Goal: Navigation & Orientation: Find specific page/section

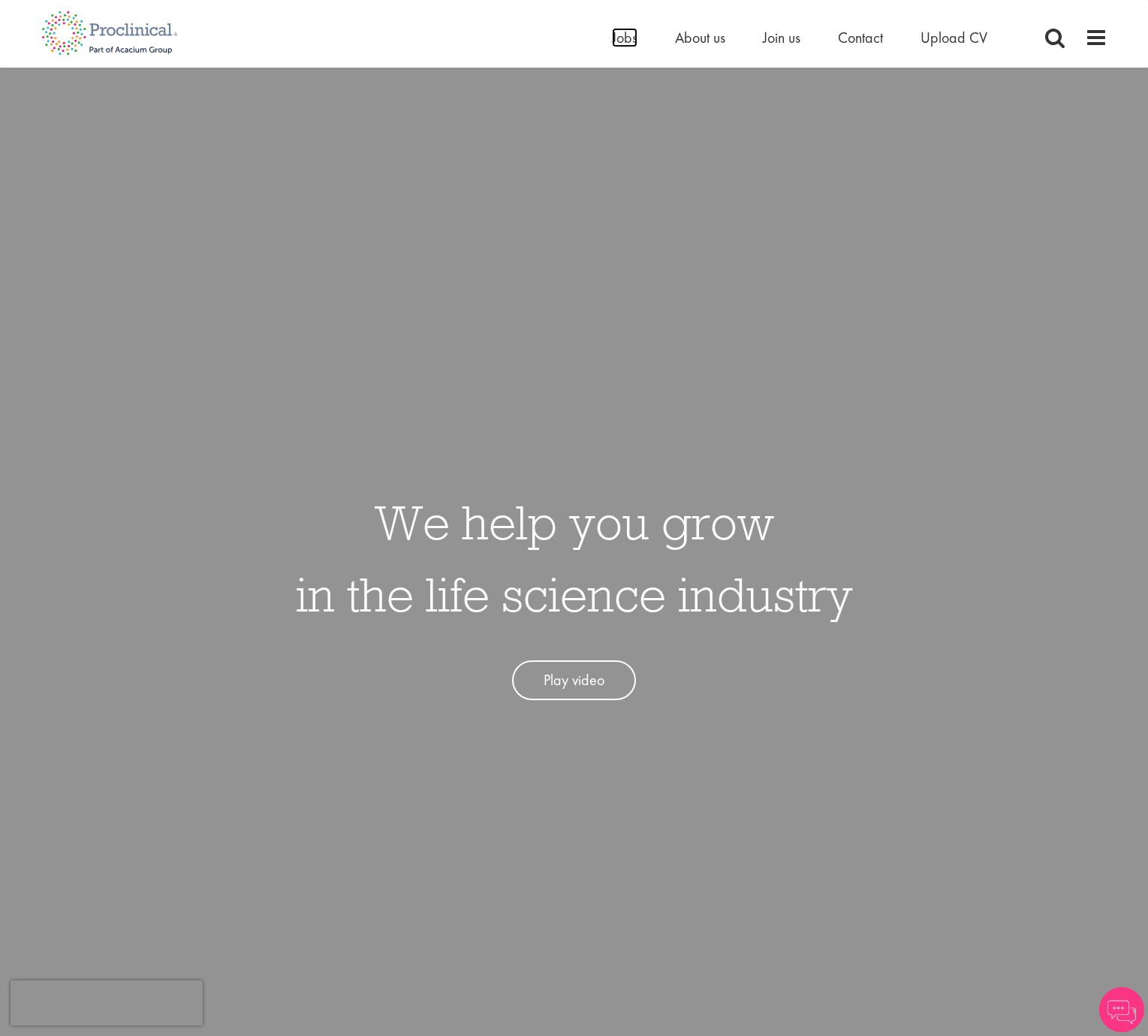
click at [625, 39] on span "Jobs" at bounding box center [624, 38] width 25 height 19
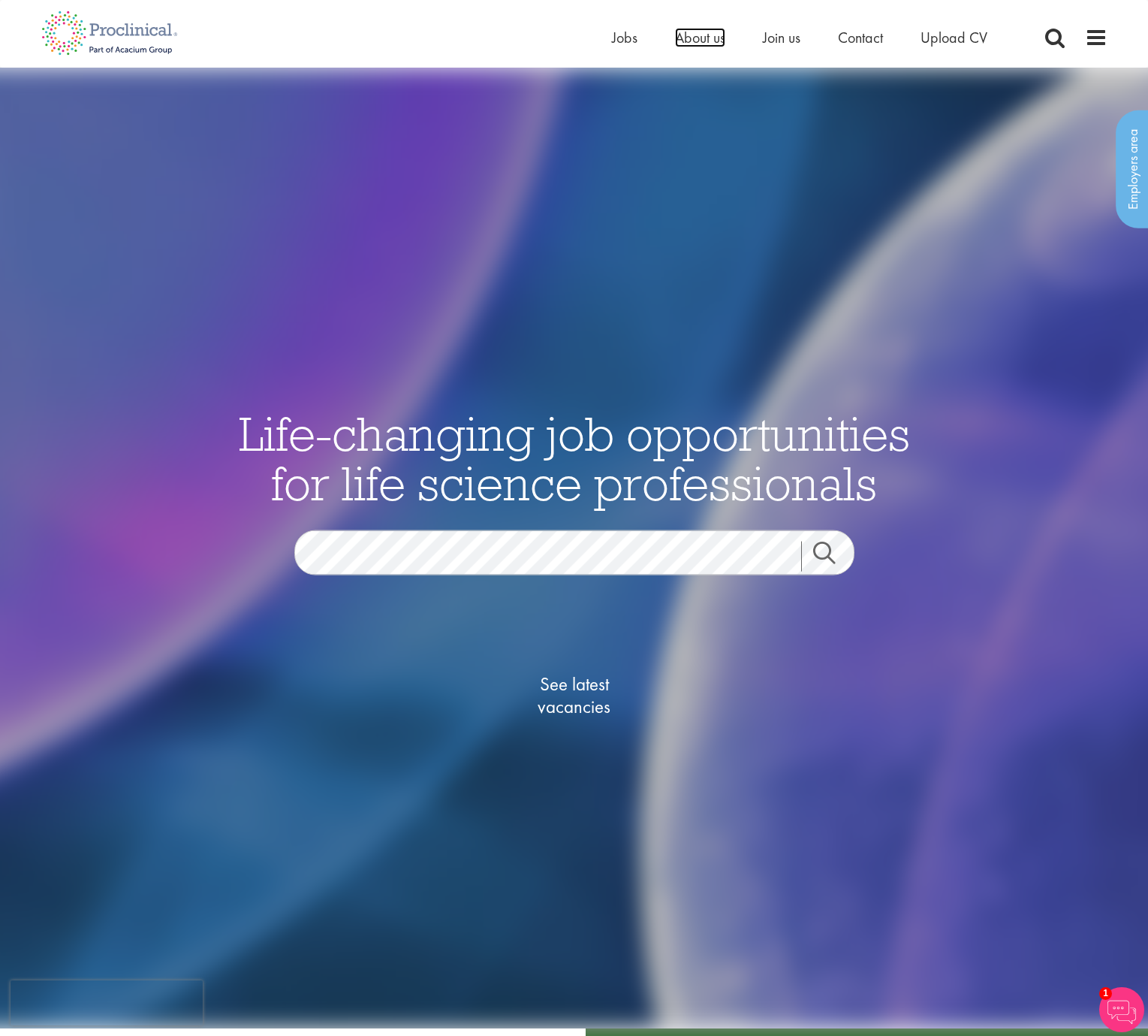
click at [689, 32] on span "About us" at bounding box center [700, 38] width 50 height 19
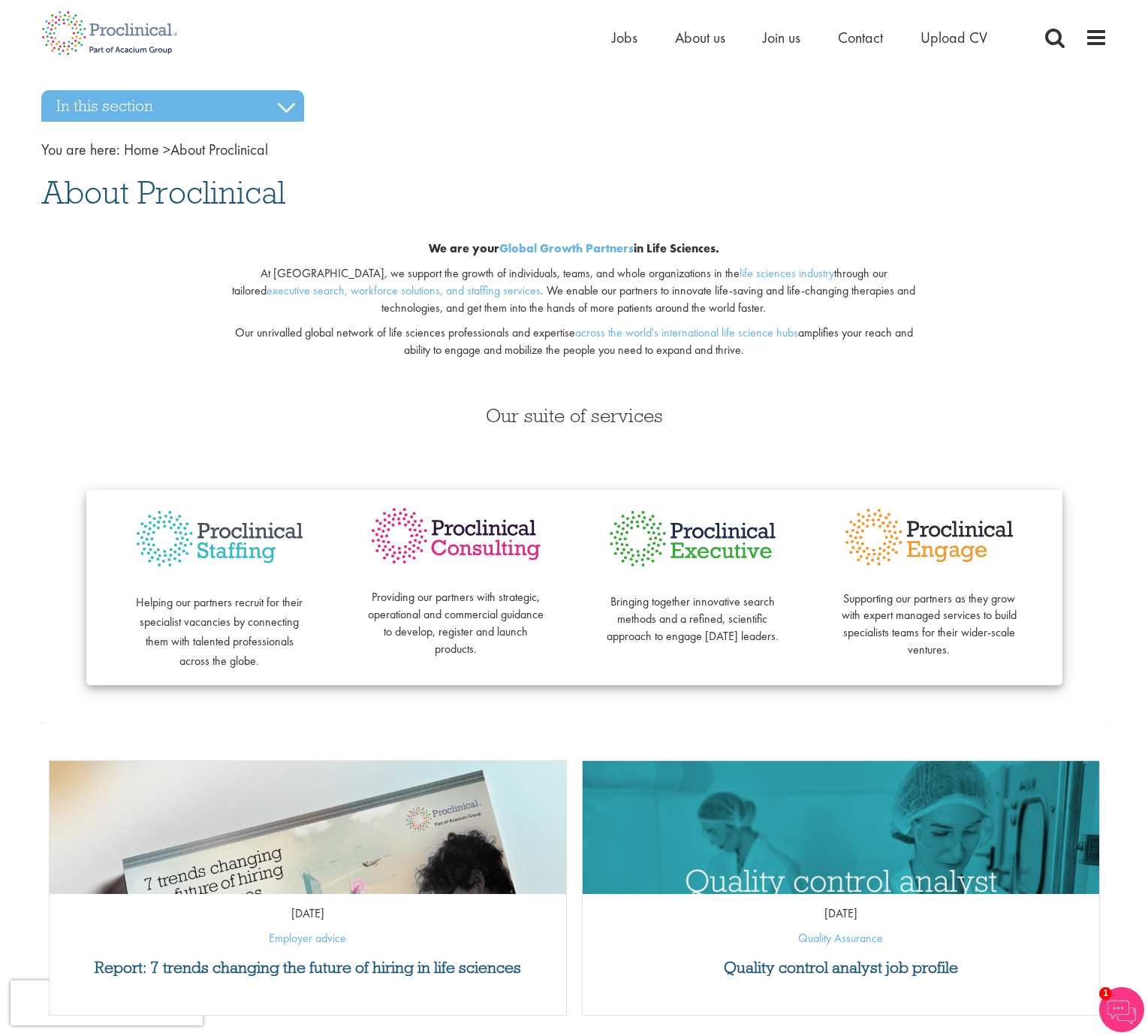
click at [274, 108] on h3 "In this section" at bounding box center [172, 106] width 262 height 32
click at [609, 40] on div "Home Jobs About us Join us Contact Upload CV" at bounding box center [569, 28] width 1078 height 56
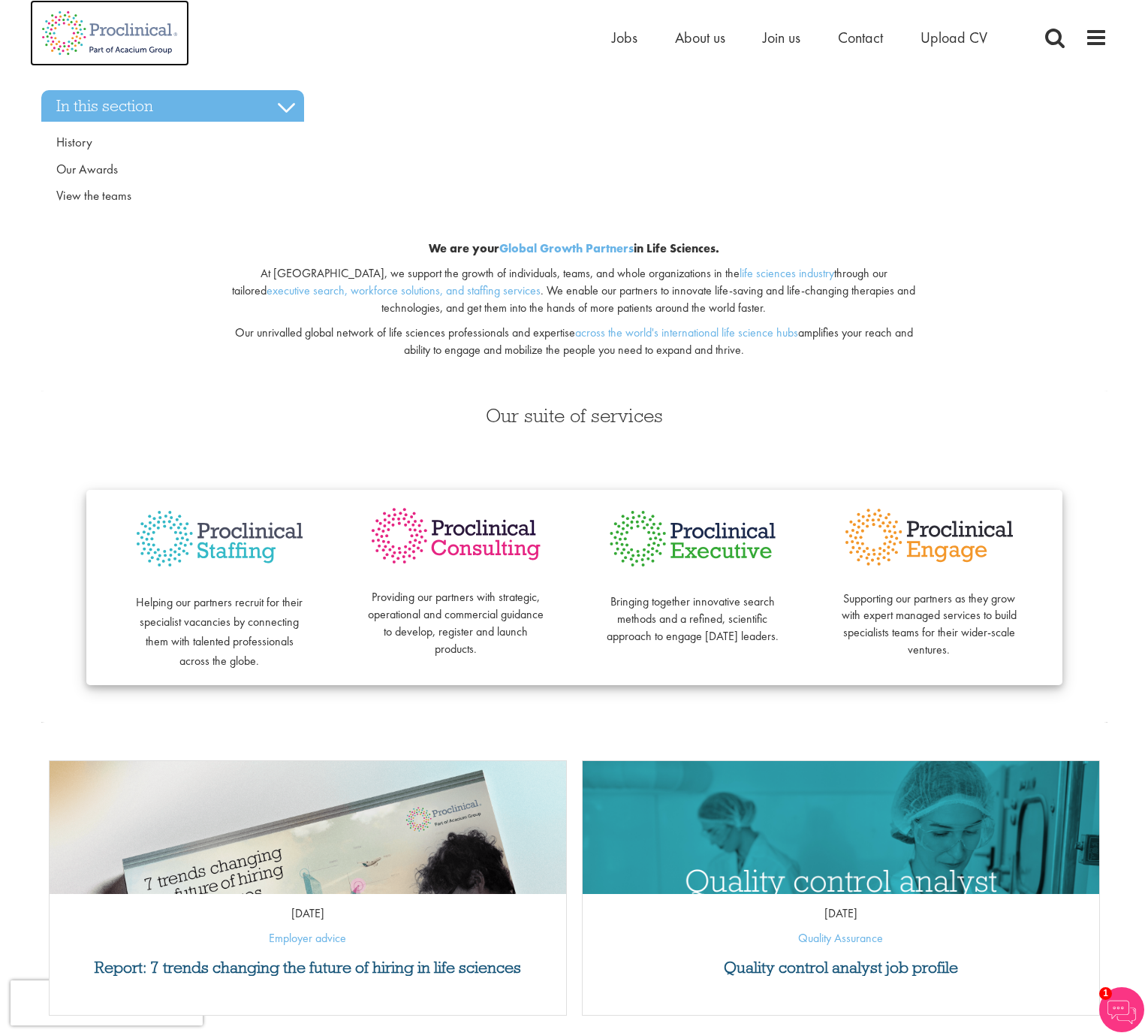
click at [84, 25] on img at bounding box center [109, 32] width 159 height 66
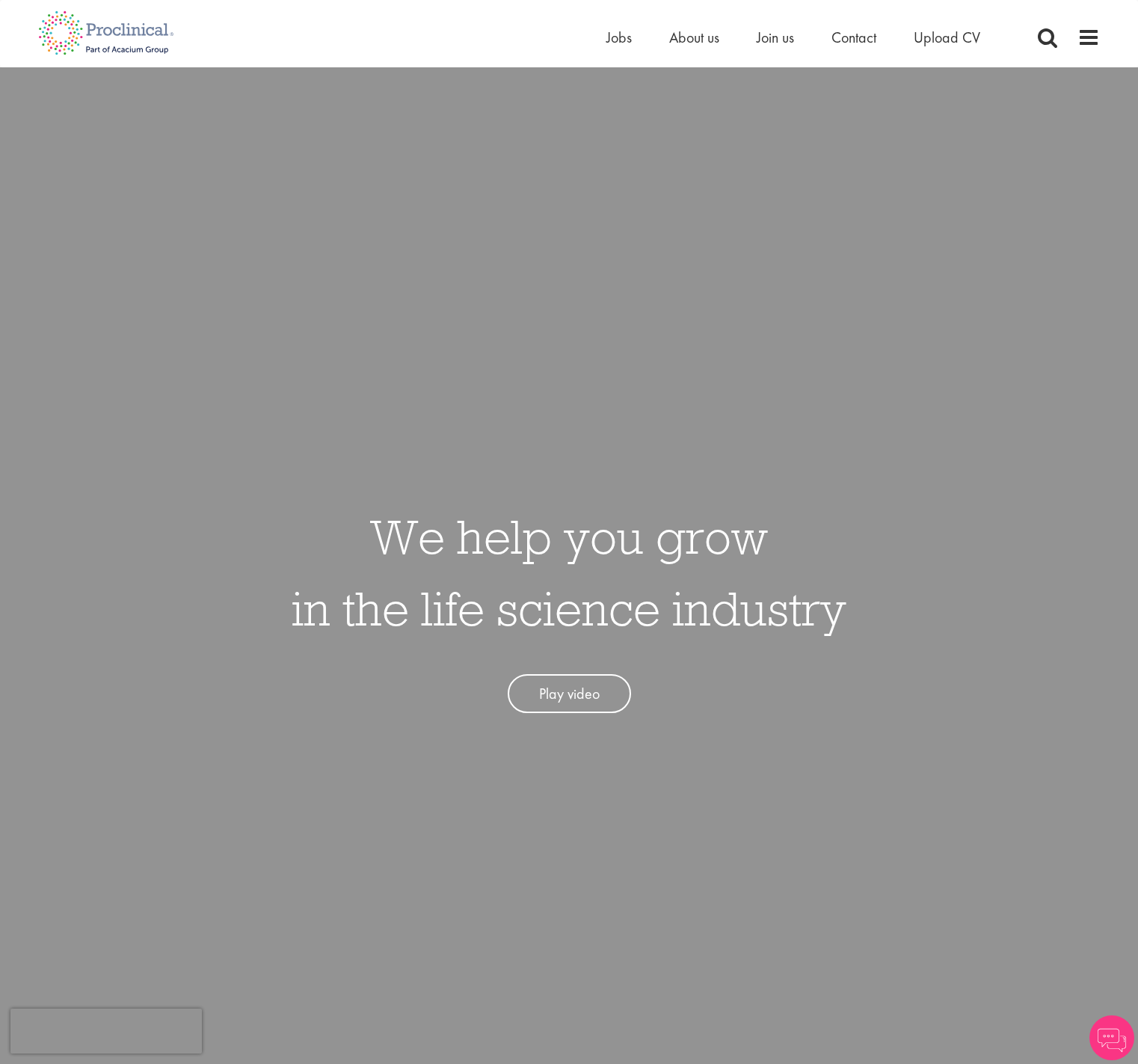
click at [828, 37] on ul "Home Jobs About us Join us Contact Upload CV" at bounding box center [812, 38] width 412 height 23
click at [852, 39] on span "Contact" at bounding box center [853, 38] width 45 height 19
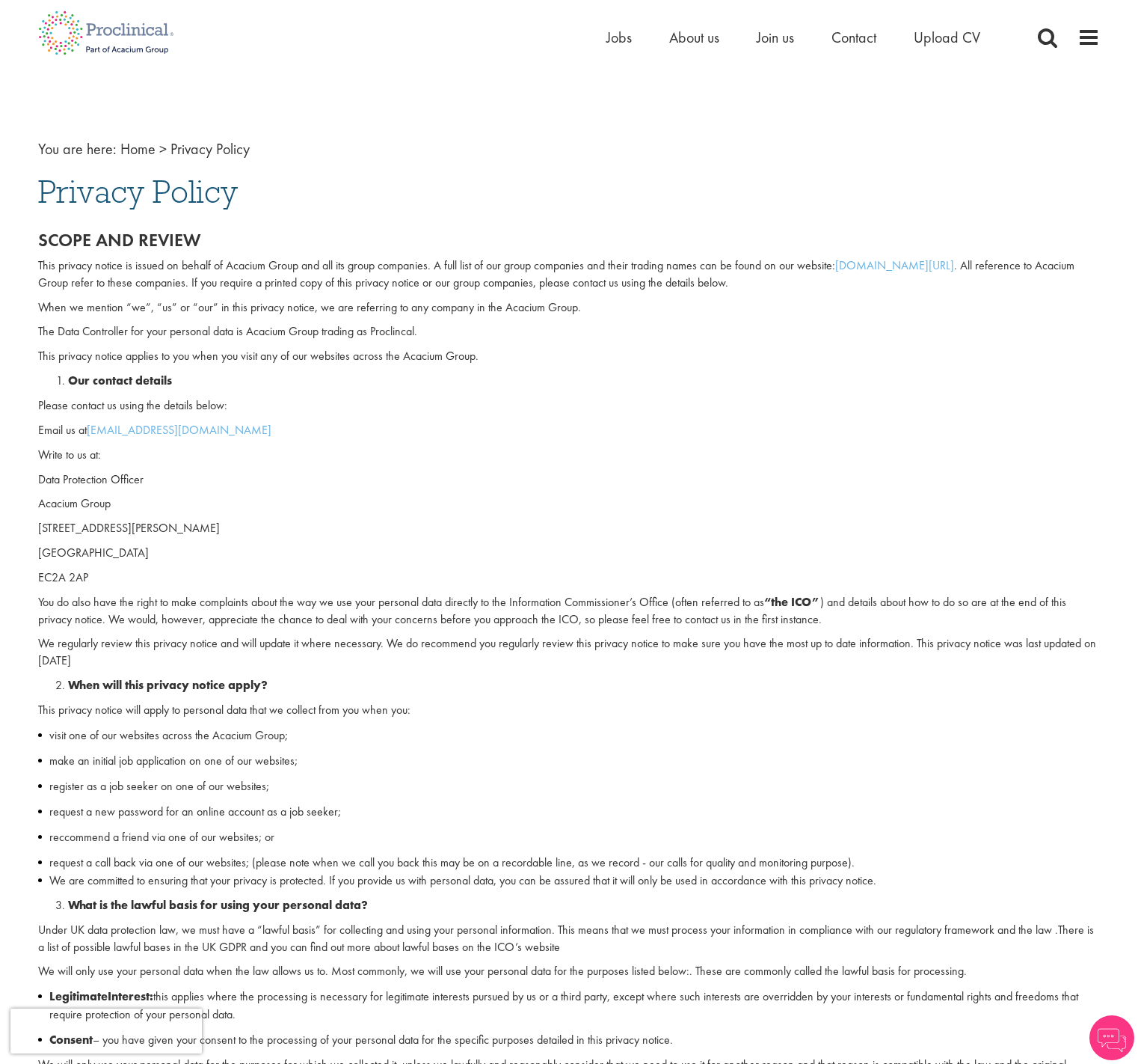
scroll to position [449, 0]
